Goal: Information Seeking & Learning: Learn about a topic

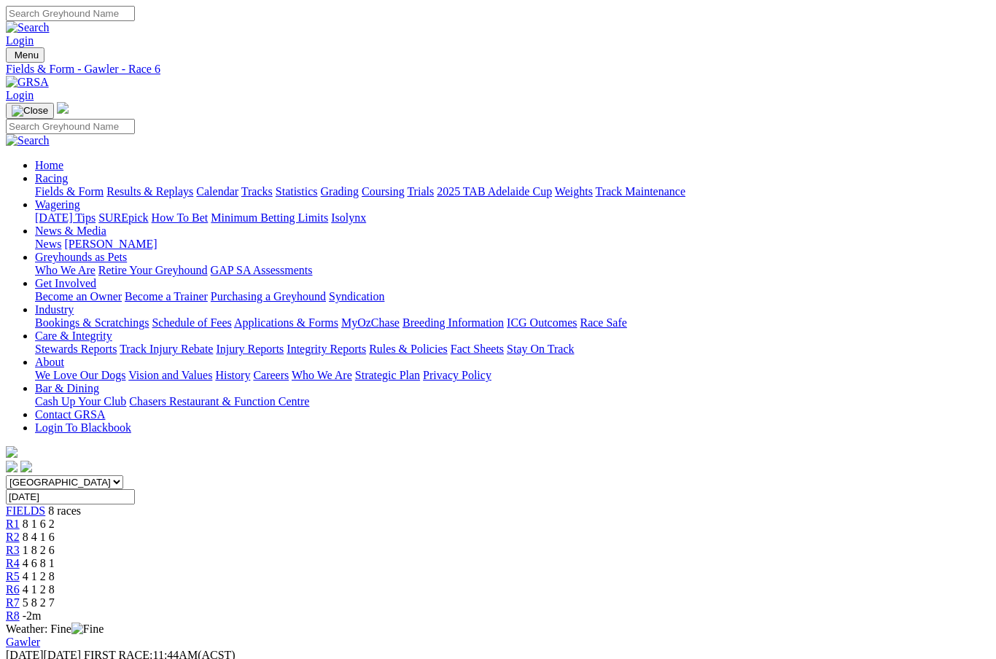
click at [20, 570] on span "R5" at bounding box center [13, 576] width 14 height 12
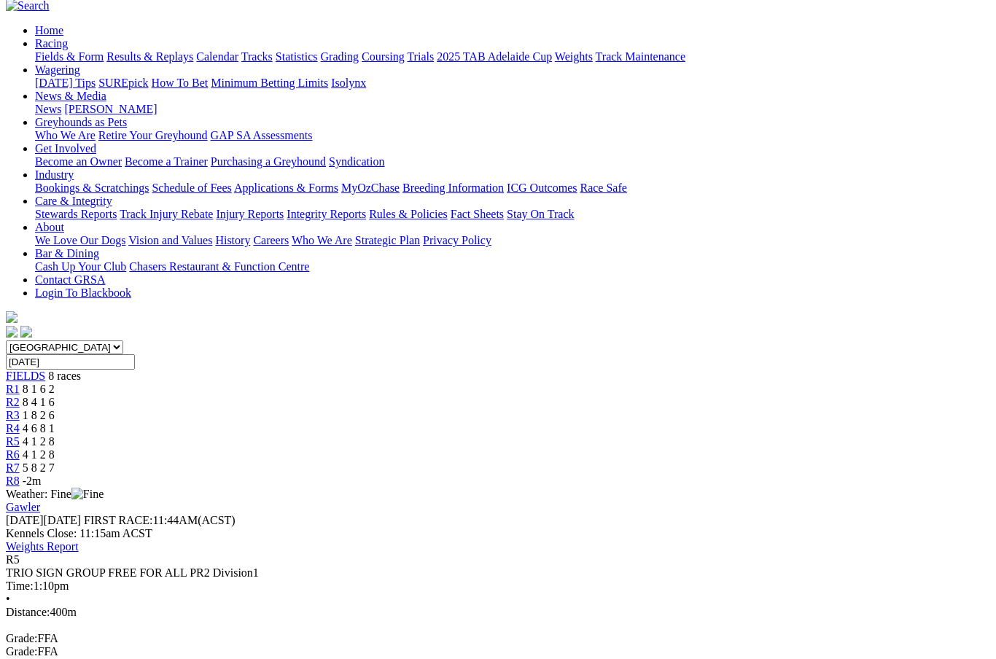
scroll to position [130, 0]
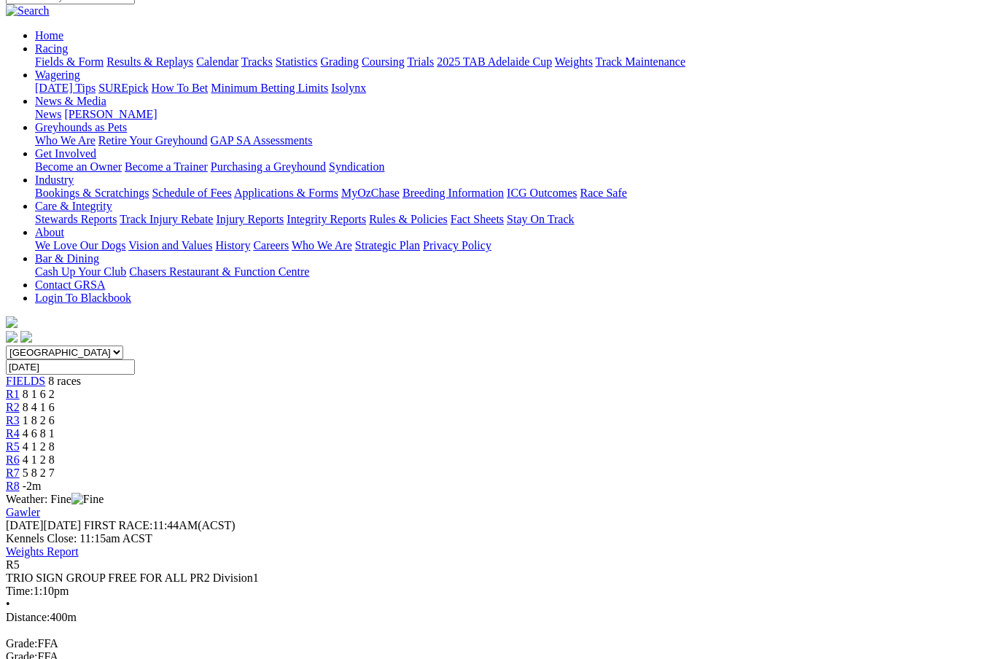
click at [20, 454] on span "R6" at bounding box center [13, 460] width 14 height 12
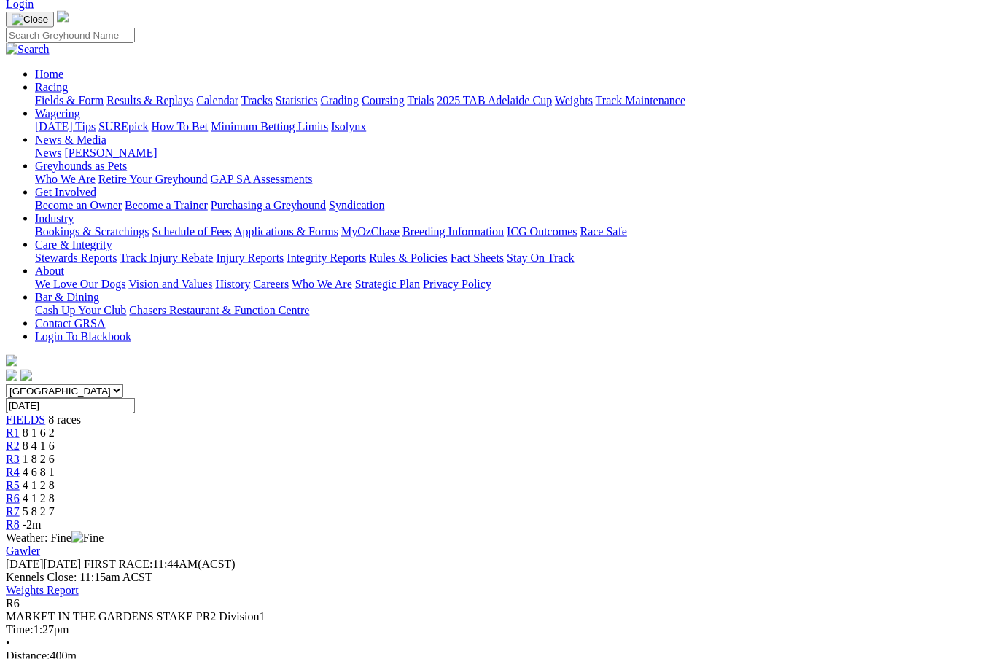
scroll to position [92, 0]
click at [71, 93] on link "Fields & Form" at bounding box center [69, 99] width 69 height 12
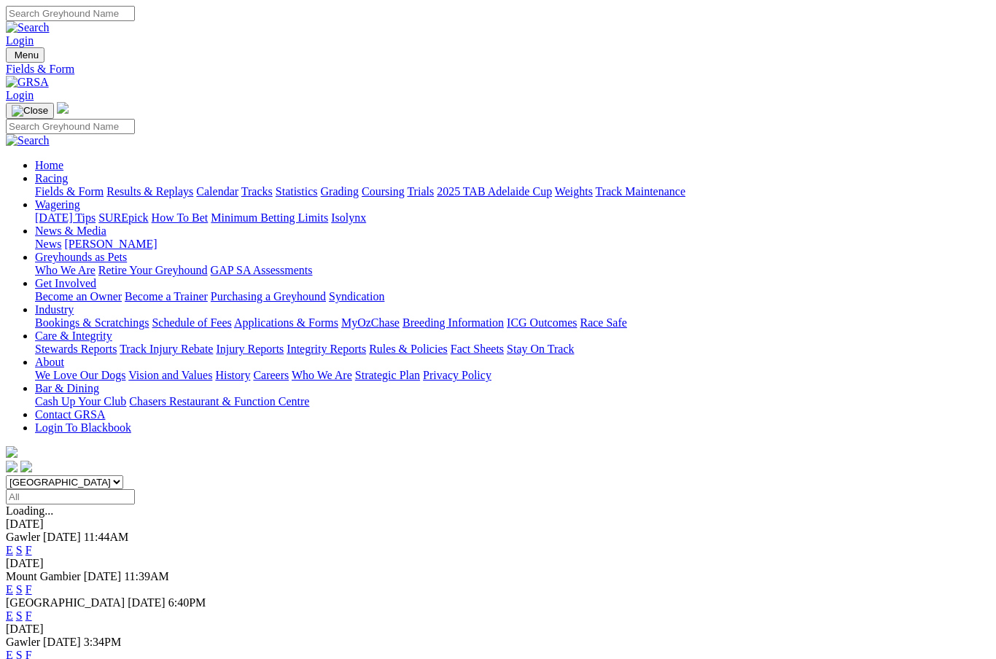
click at [32, 544] on link "F" at bounding box center [29, 550] width 7 height 12
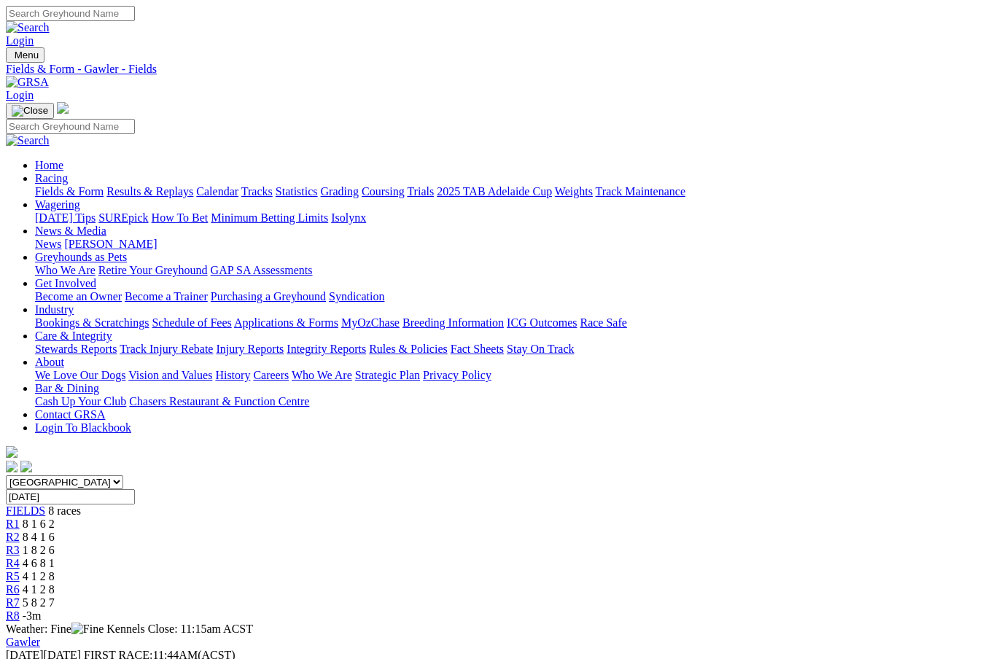
click at [20, 583] on link "R6" at bounding box center [13, 589] width 14 height 12
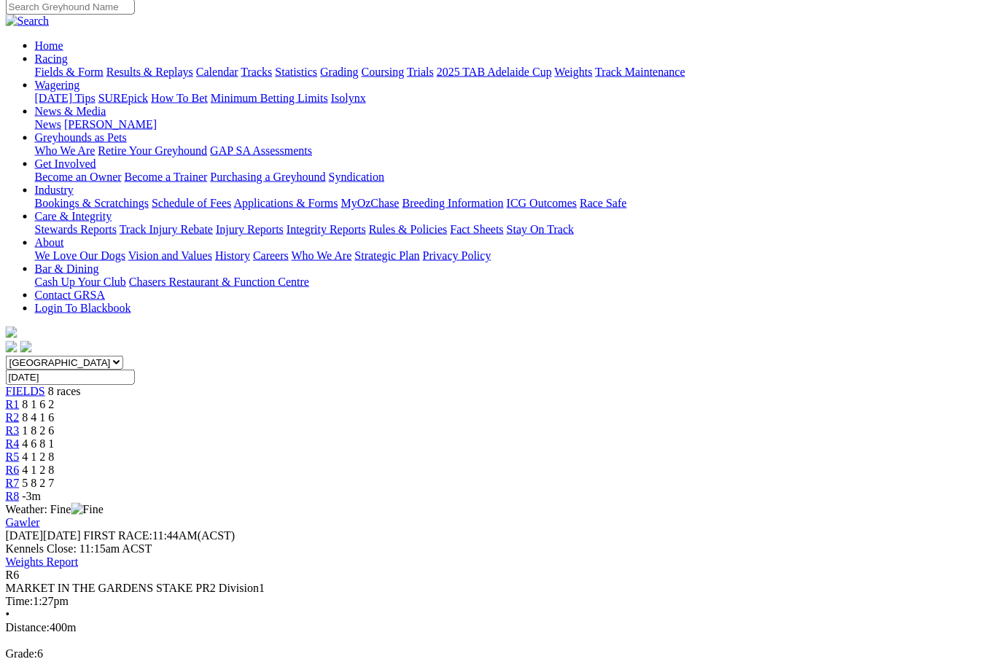
scroll to position [120, 1]
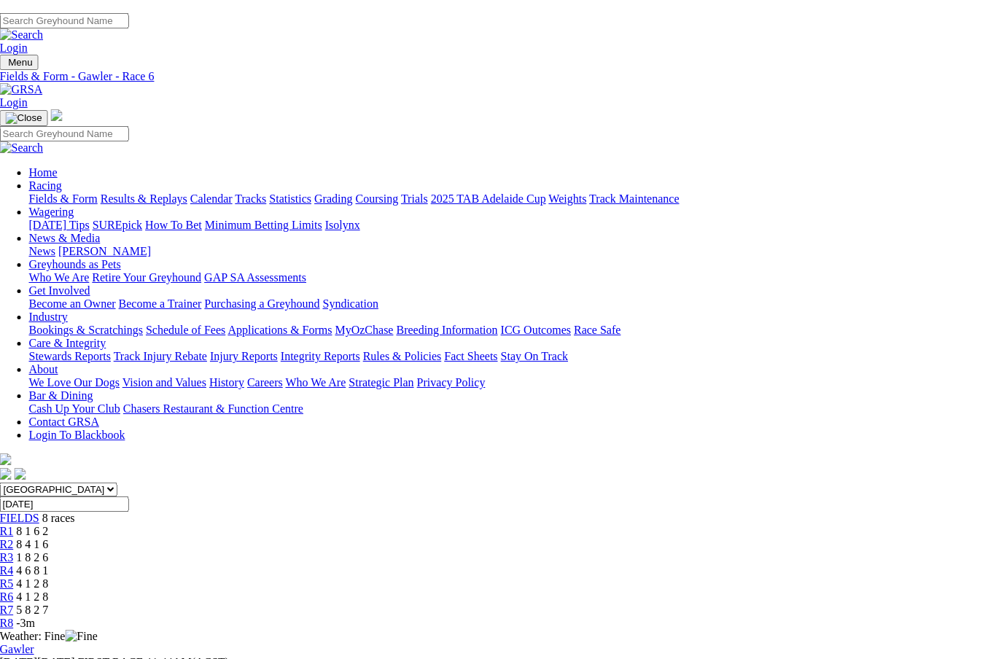
scroll to position [0, 7]
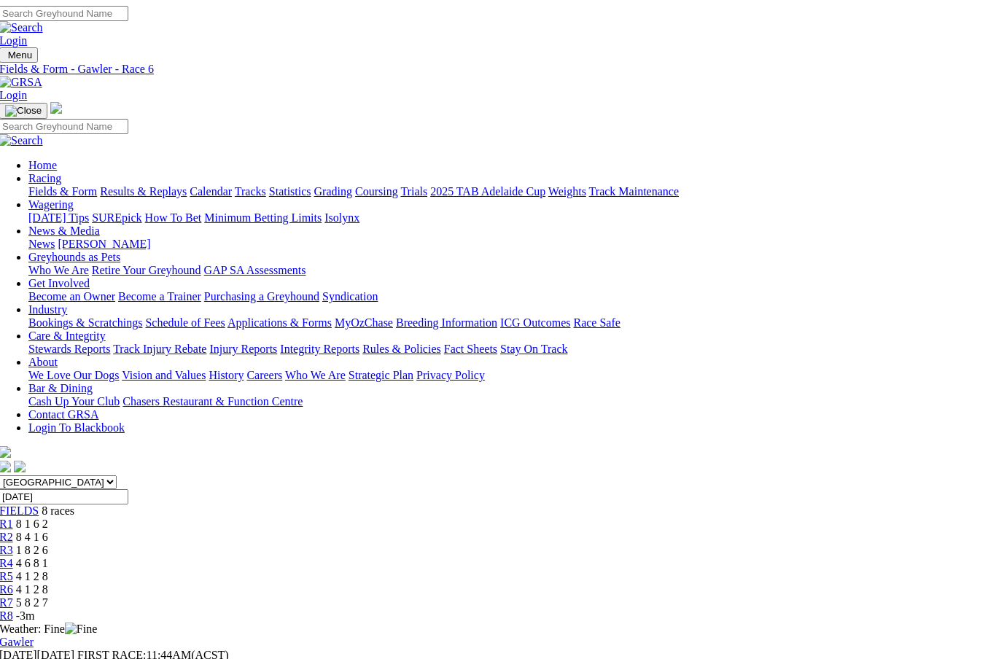
click at [187, 185] on link "Results & Replays" at bounding box center [143, 191] width 87 height 12
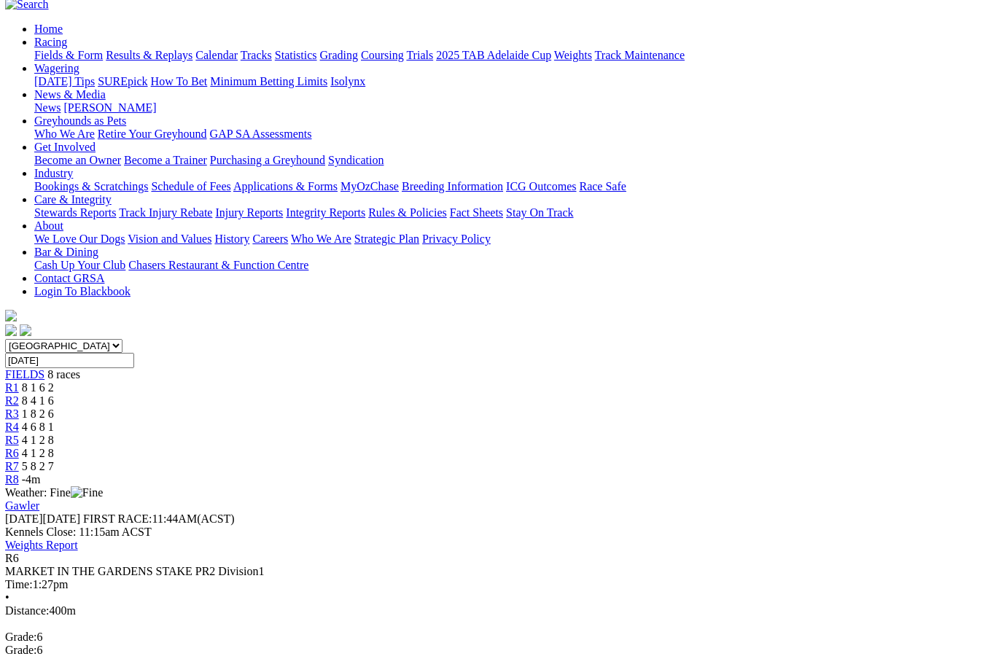
scroll to position [136, 1]
click at [19, 461] on span "R7" at bounding box center [12, 467] width 14 height 12
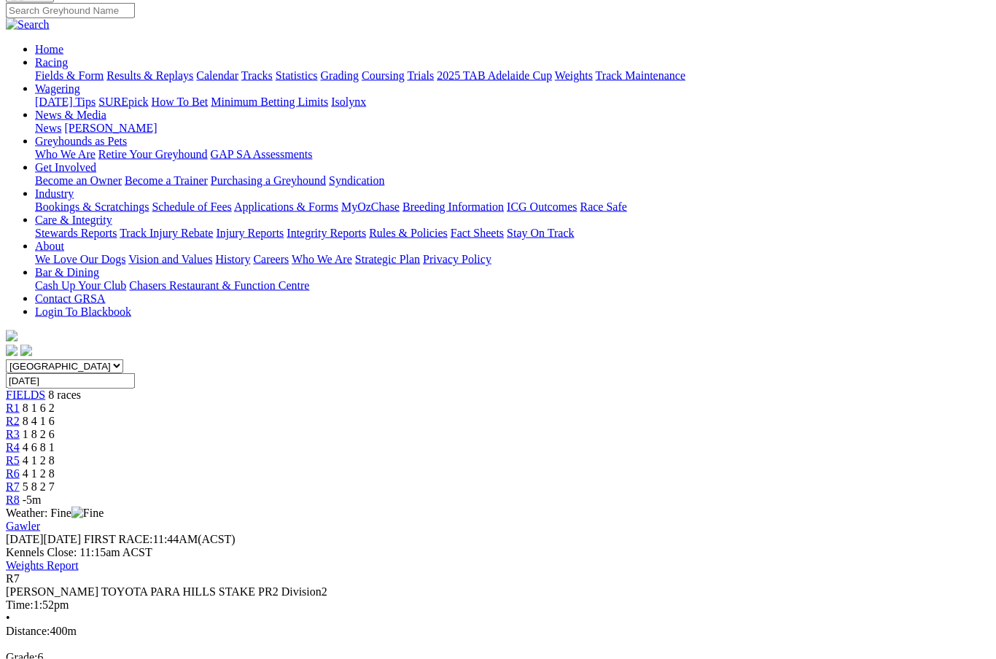
scroll to position [117, 0]
